Goal: Task Accomplishment & Management: Use online tool/utility

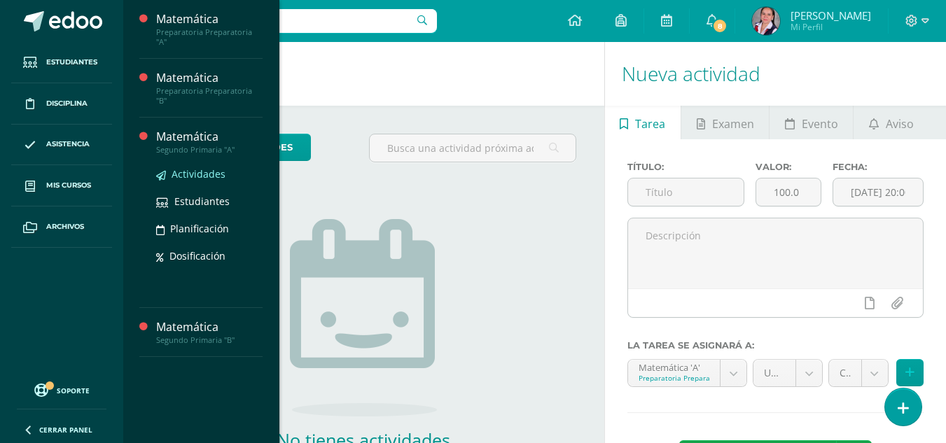
click at [197, 167] on span "Actividades" at bounding box center [199, 173] width 54 height 13
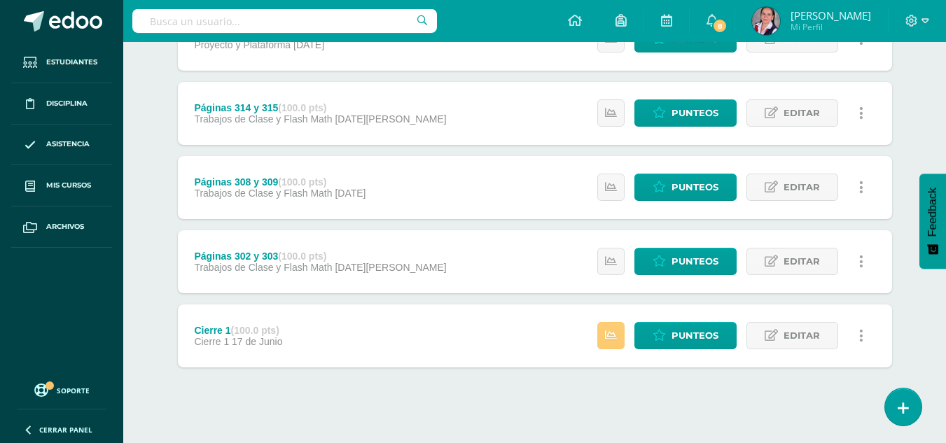
scroll to position [1345, 0]
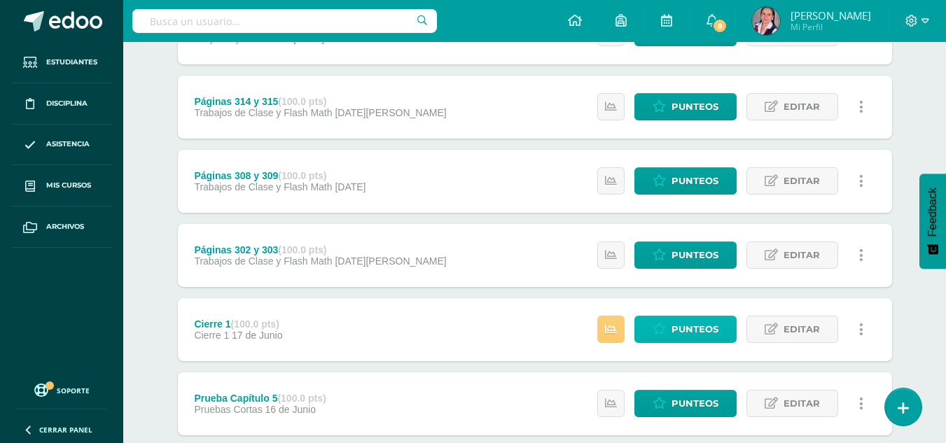
click at [680, 324] on span "Punteos" at bounding box center [694, 329] width 47 height 26
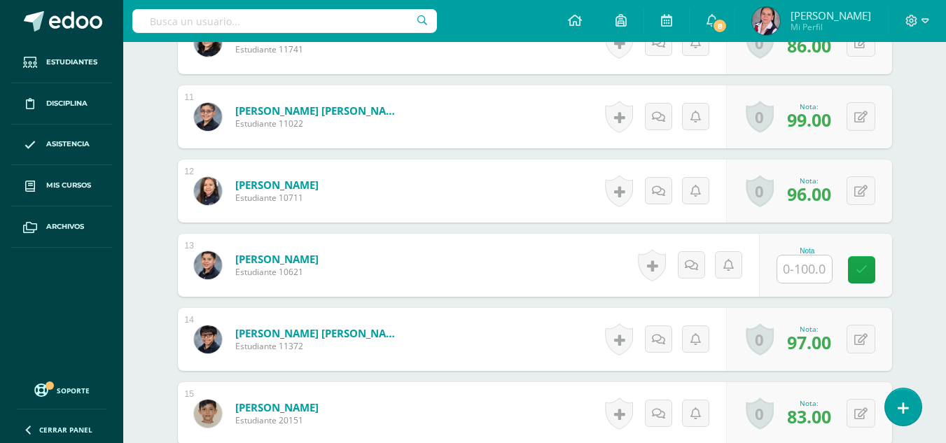
scroll to position [1159, 0]
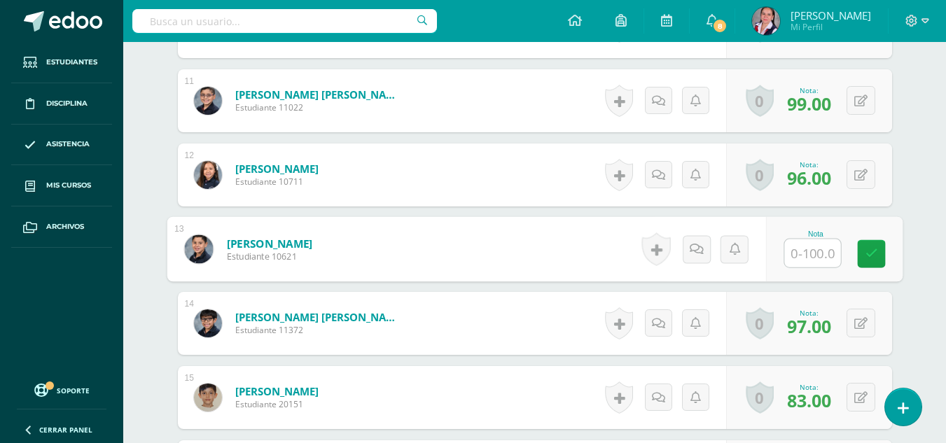
click at [816, 261] on input "text" at bounding box center [812, 253] width 56 height 28
type input "93"
